Goal: Transaction & Acquisition: Obtain resource

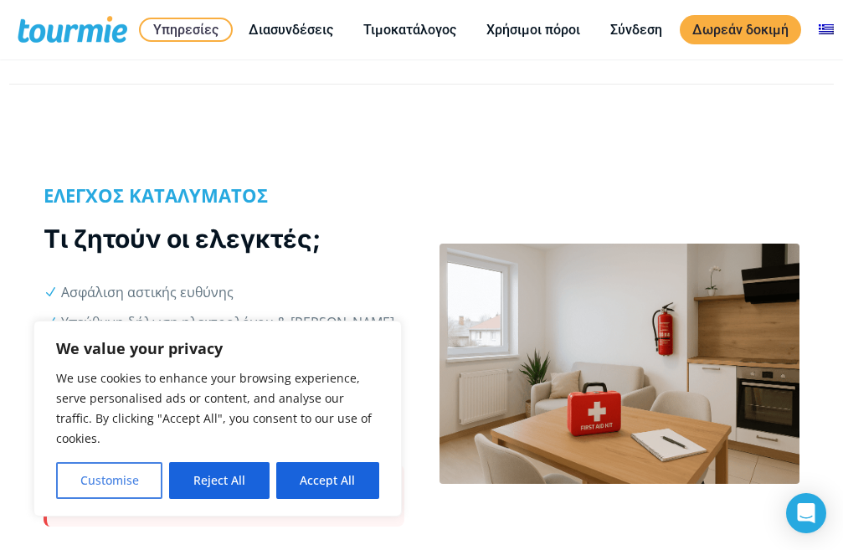
click at [117, 482] on button "Customise" at bounding box center [109, 480] width 106 height 37
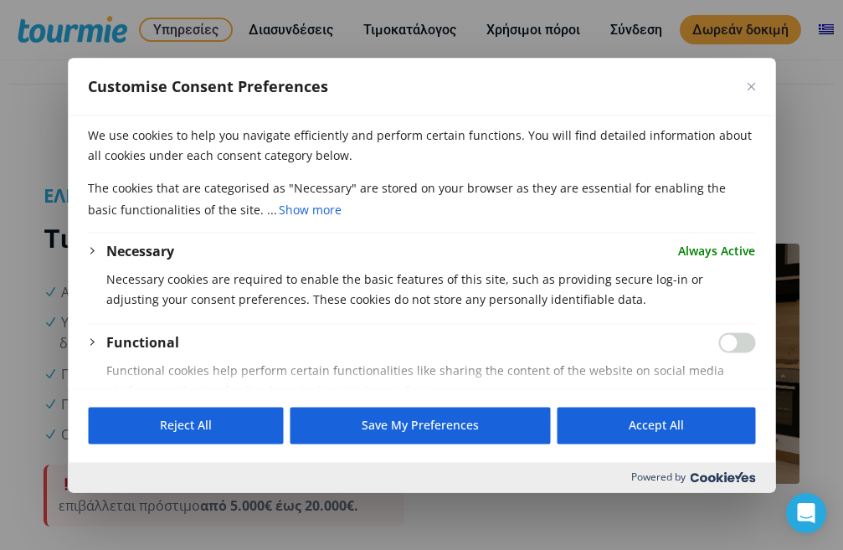
click at [749, 85] on button "Close" at bounding box center [751, 86] width 8 height 8
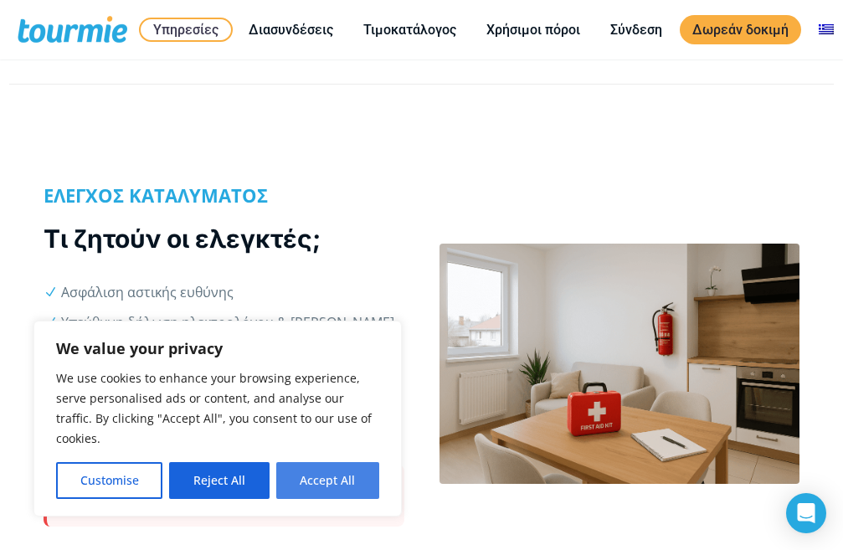
click at [346, 472] on button "Accept All" at bounding box center [327, 480] width 103 height 37
checkbox input "true"
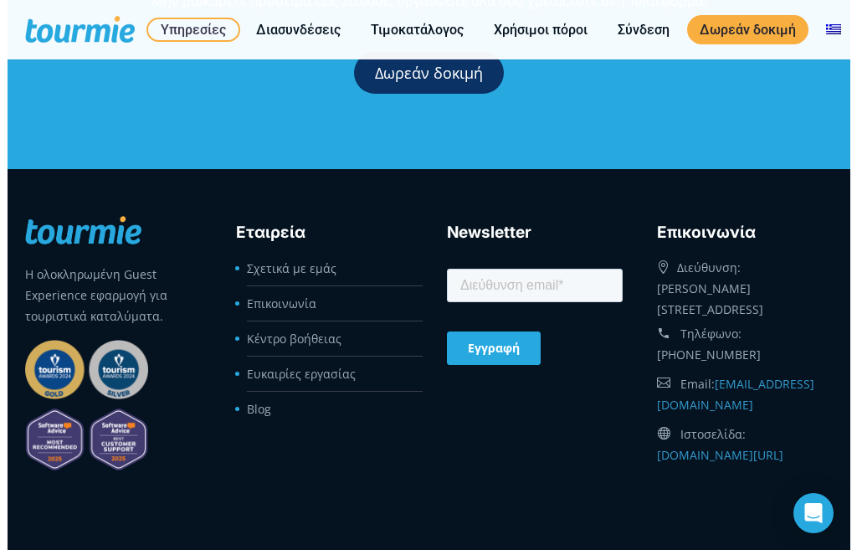
scroll to position [3614, 0]
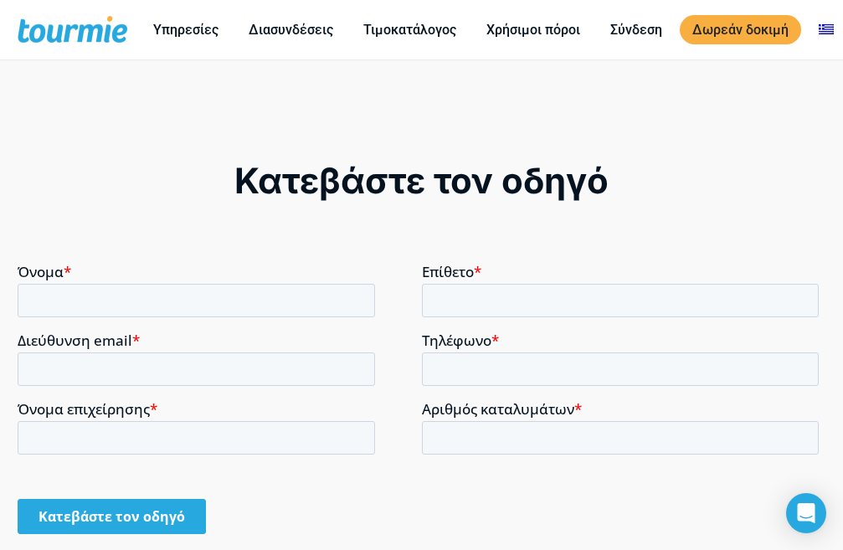
scroll to position [1122, 0]
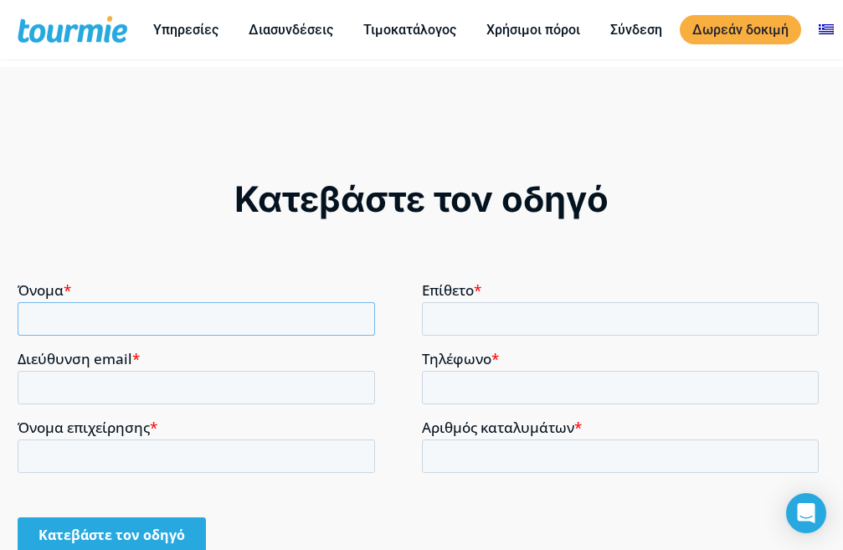
click at [51, 318] on input "Όνομα *" at bounding box center [197, 317] width 358 height 33
type input "[PERSON_NAME]"
type input "Μπλάνος"
type input "gblanos57@gmail.com"
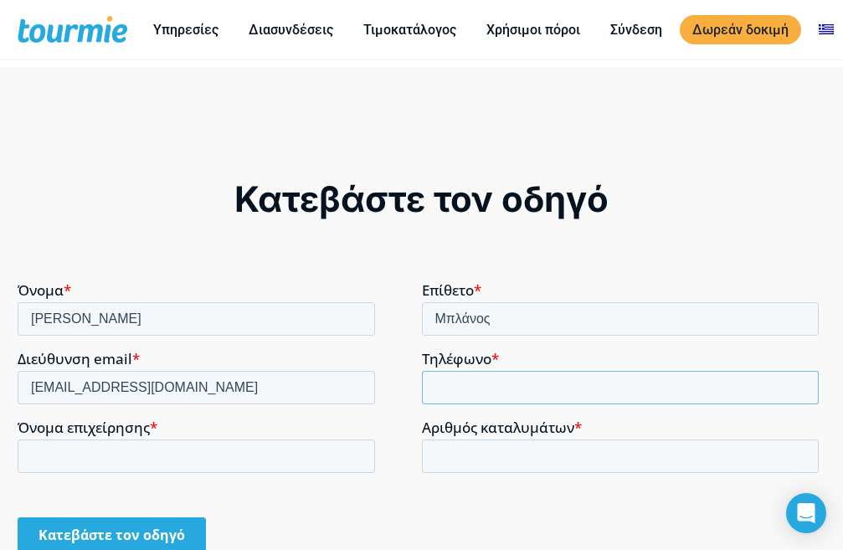
type input "6972548948"
click at [74, 448] on input "Όνομα επιχείρησης *" at bounding box center [197, 455] width 358 height 33
click at [514, 457] on input "Αριθμός καταλυμάτων *" at bounding box center [621, 455] width 398 height 33
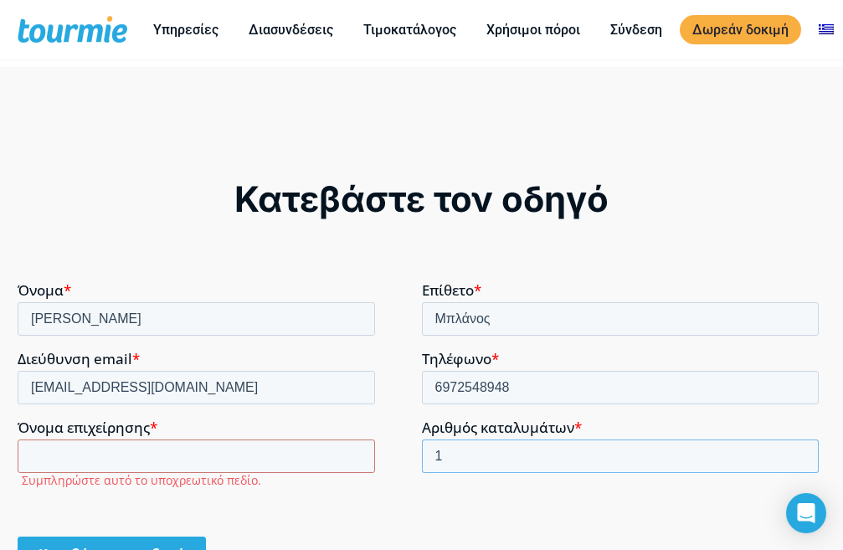
type input "1"
click at [477, 513] on form "Όνομα * Γεωργιος Επίθετο * Μπλάνος Διεύθυνση email * gblanos57@gmail.com Τηλέφω…" at bounding box center [422, 433] width 808 height 304
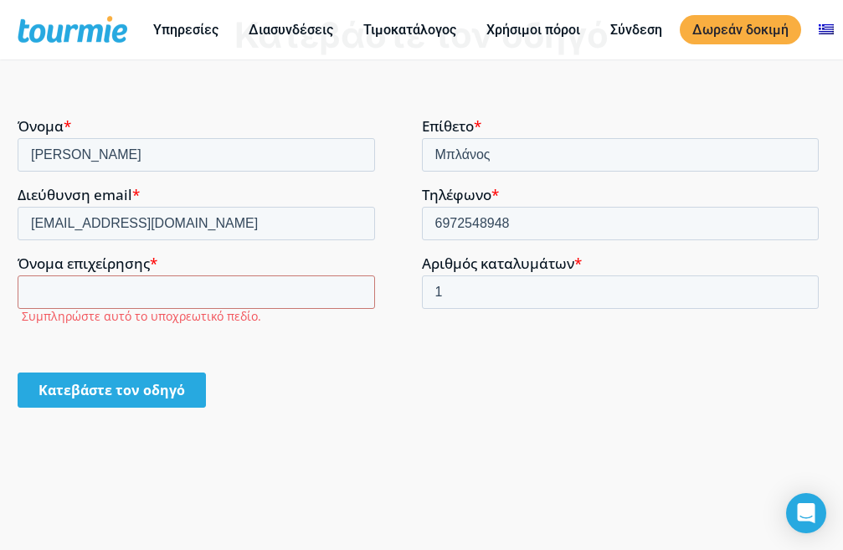
scroll to position [1289, 0]
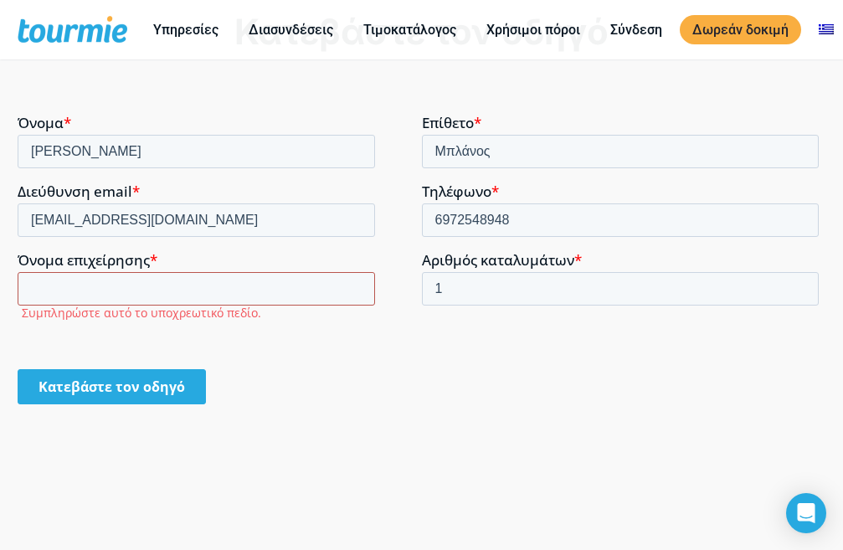
click at [35, 280] on input "Όνομα επιχείρησης *" at bounding box center [197, 287] width 358 height 33
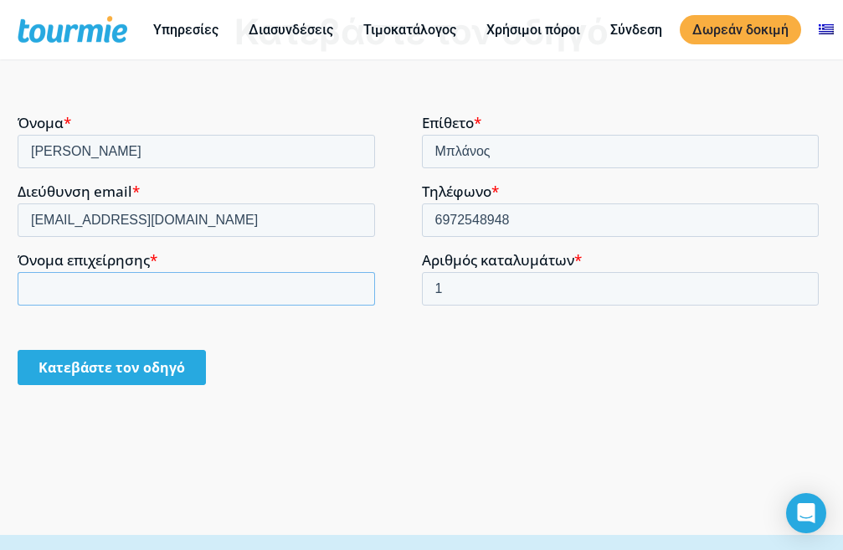
type input "α"
type input "πετρινη κατοικια"
click at [254, 511] on div "Κατεβάστε τον οδηγό" at bounding box center [421, 218] width 843 height 636
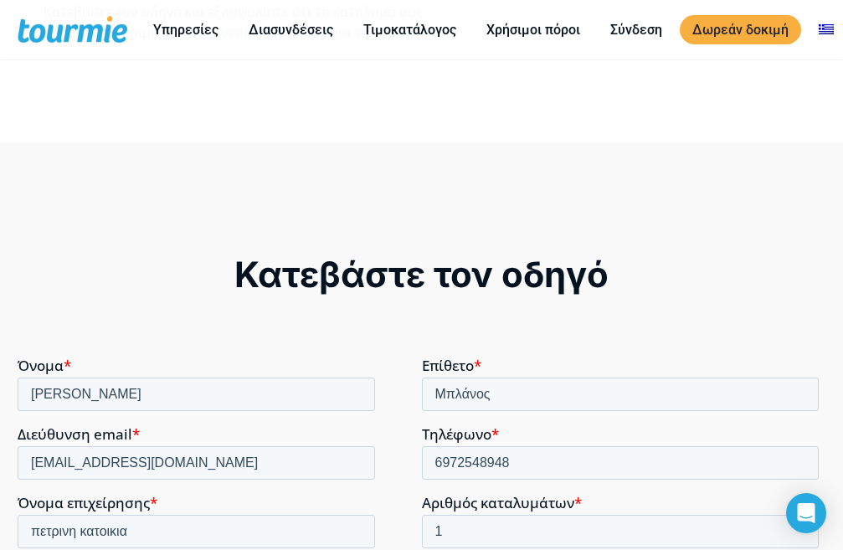
scroll to position [1038, 0]
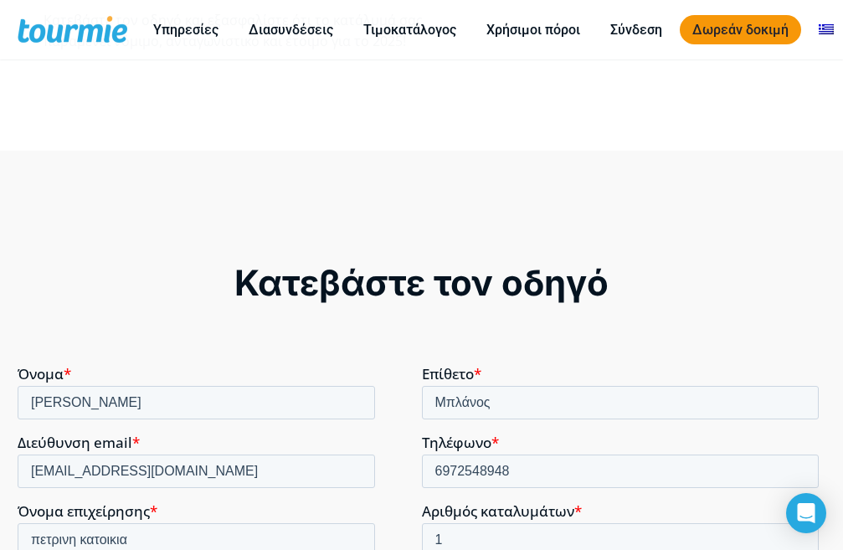
click at [722, 30] on link "Δωρεάν δοκιμή" at bounding box center [740, 29] width 121 height 29
